Goal: Task Accomplishment & Management: Manage account settings

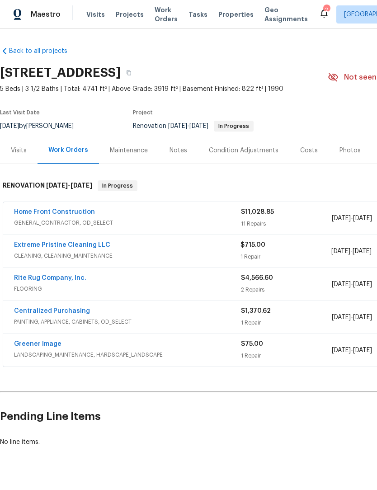
click at [37, 211] on link "Home Front Construction" at bounding box center [54, 212] width 81 height 6
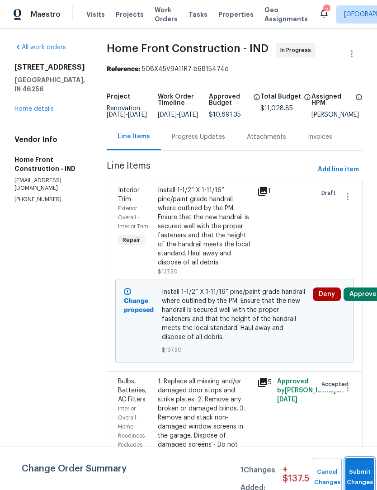
click at [365, 470] on button "Submit Changes" at bounding box center [359, 477] width 29 height 39
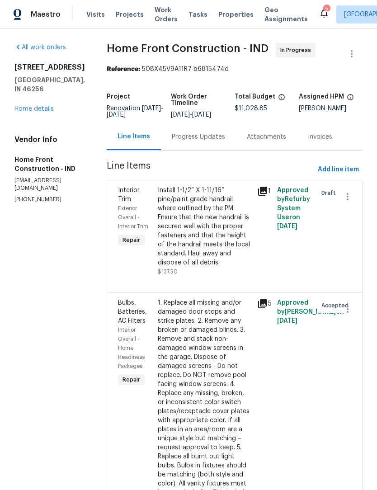
click at [225, 141] on div "Progress Updates" at bounding box center [198, 136] width 53 height 9
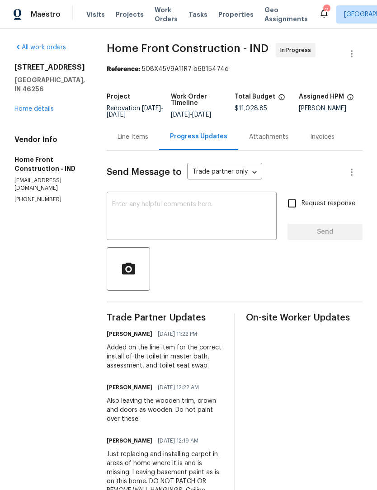
click at [197, 219] on textarea at bounding box center [191, 217] width 159 height 32
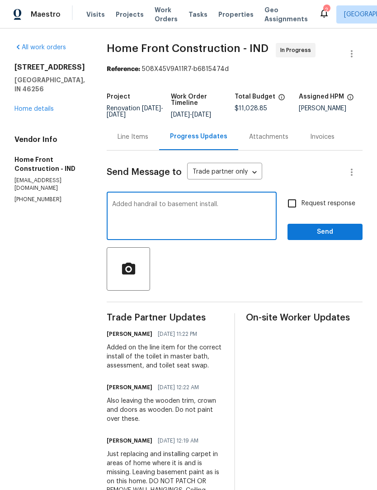
type textarea "Added handrail to basement install."
click at [342, 238] on span "Send" at bounding box center [325, 231] width 61 height 11
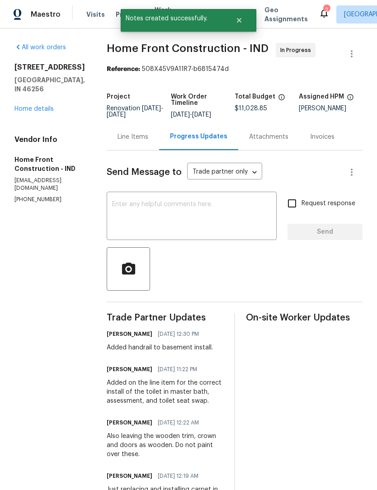
click at [31, 106] on link "Home details" at bounding box center [33, 109] width 39 height 6
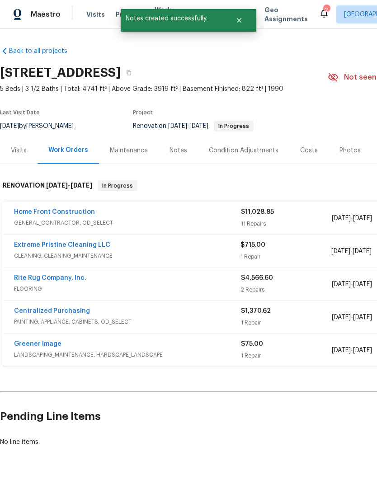
click at [173, 151] on div "Notes" at bounding box center [178, 150] width 18 height 9
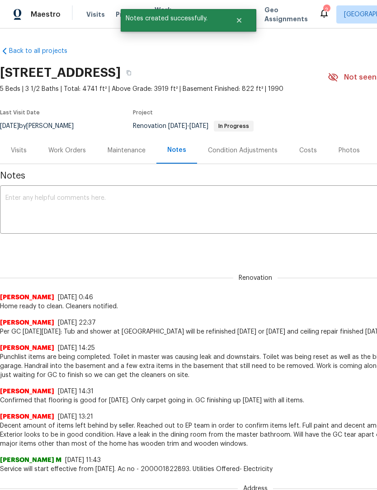
click at [45, 206] on textarea at bounding box center [255, 211] width 500 height 32
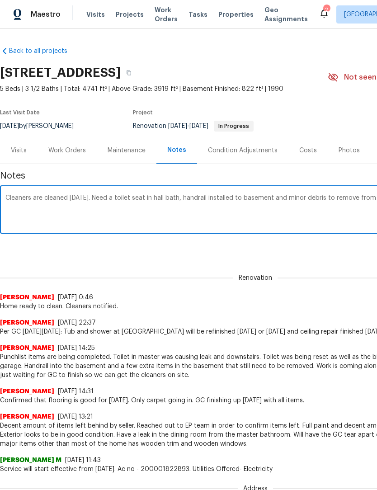
scroll to position [0, 134]
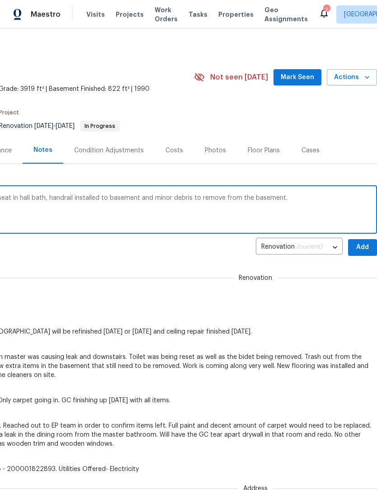
type textarea "Cleaners are cleaned today. Need a toilet seat in hall bath, handrail installed…"
click at [365, 248] on span "Add" at bounding box center [362, 247] width 14 height 11
